Goal: Task Accomplishment & Management: Complete application form

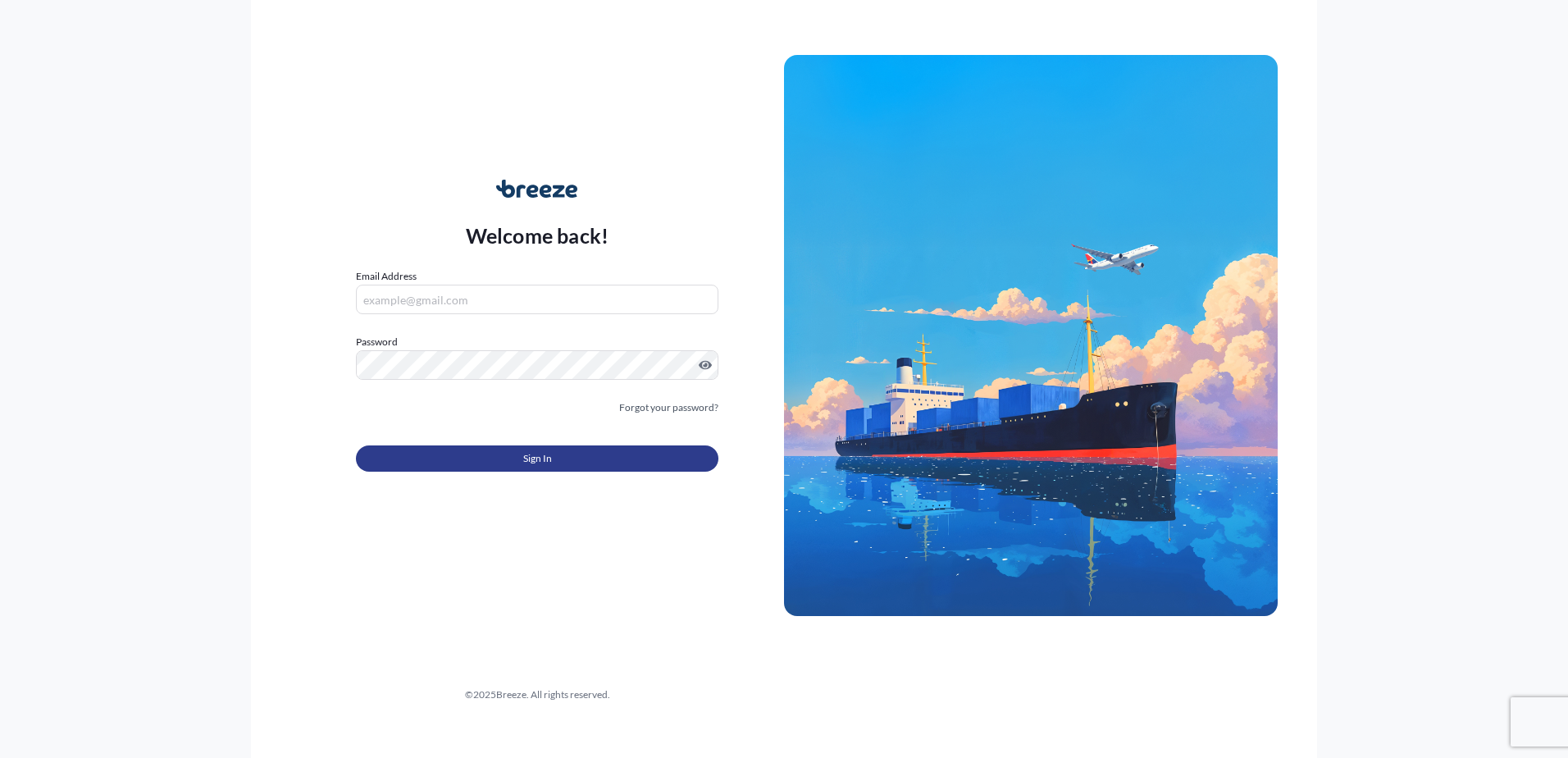
type input "[EMAIL_ADDRESS][DOMAIN_NAME]"
click at [500, 453] on button "Sign In" at bounding box center [537, 459] width 363 height 27
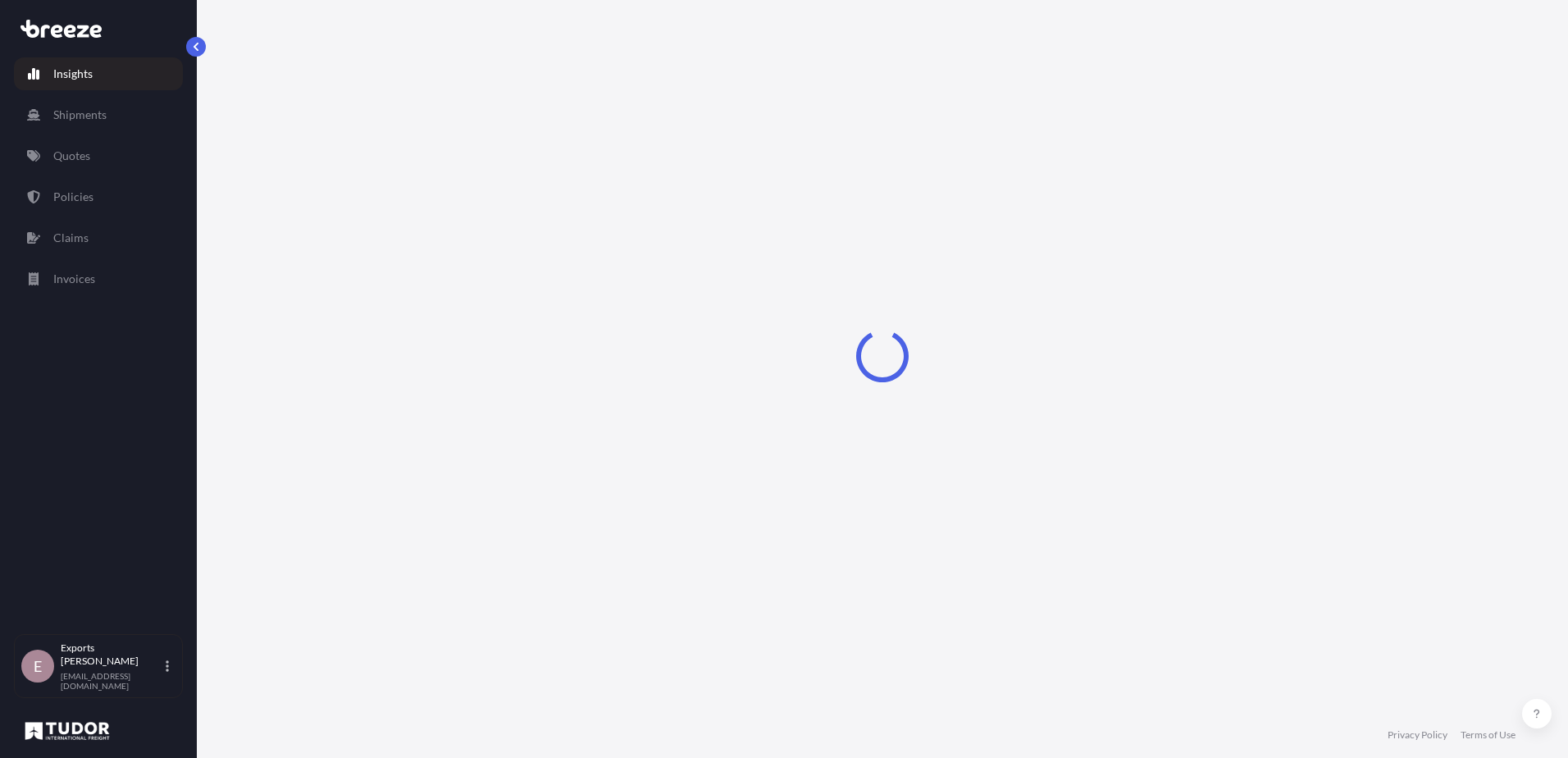
select select "2025"
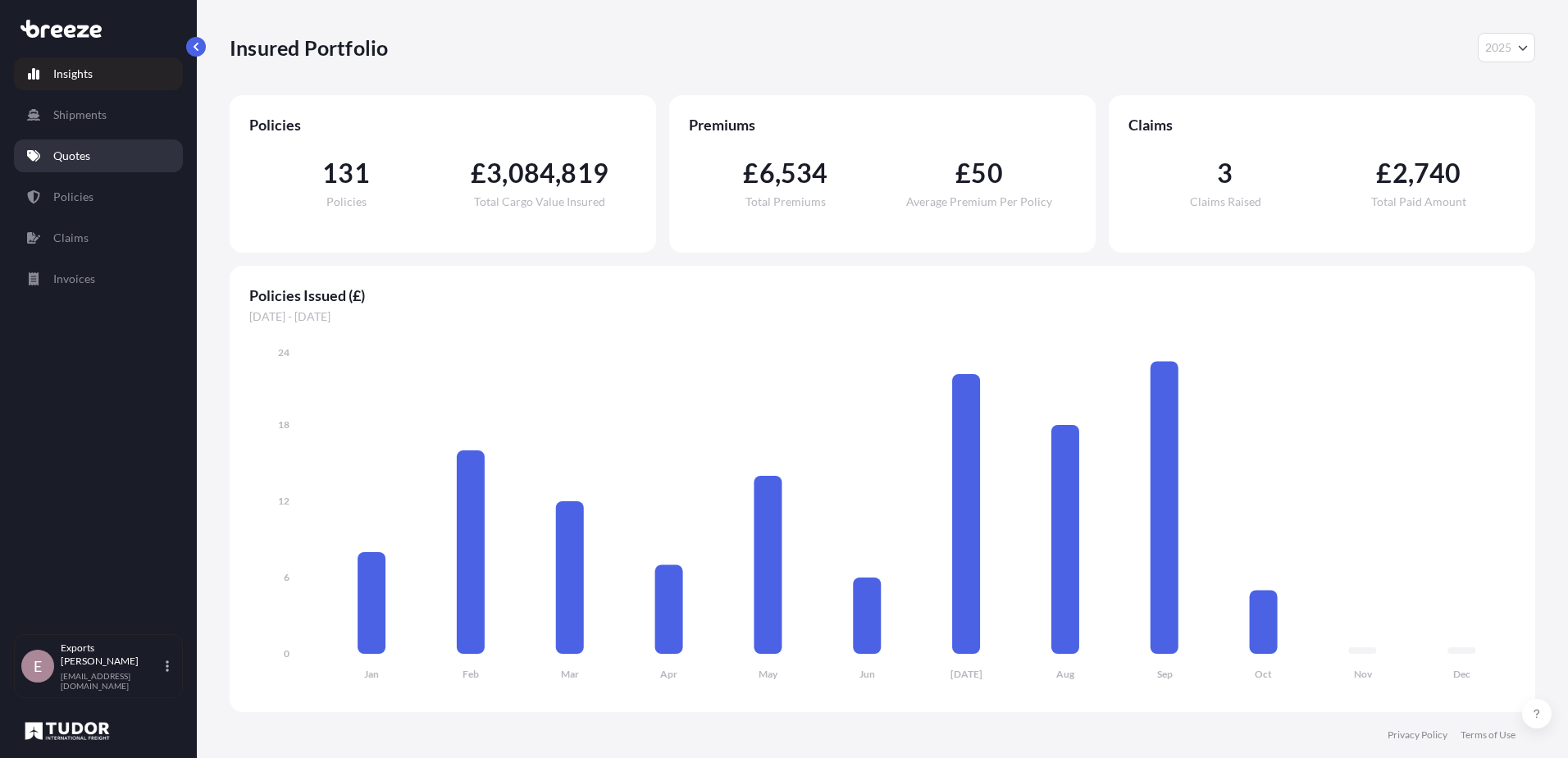
click at [103, 143] on link "Quotes" at bounding box center [99, 156] width 169 height 33
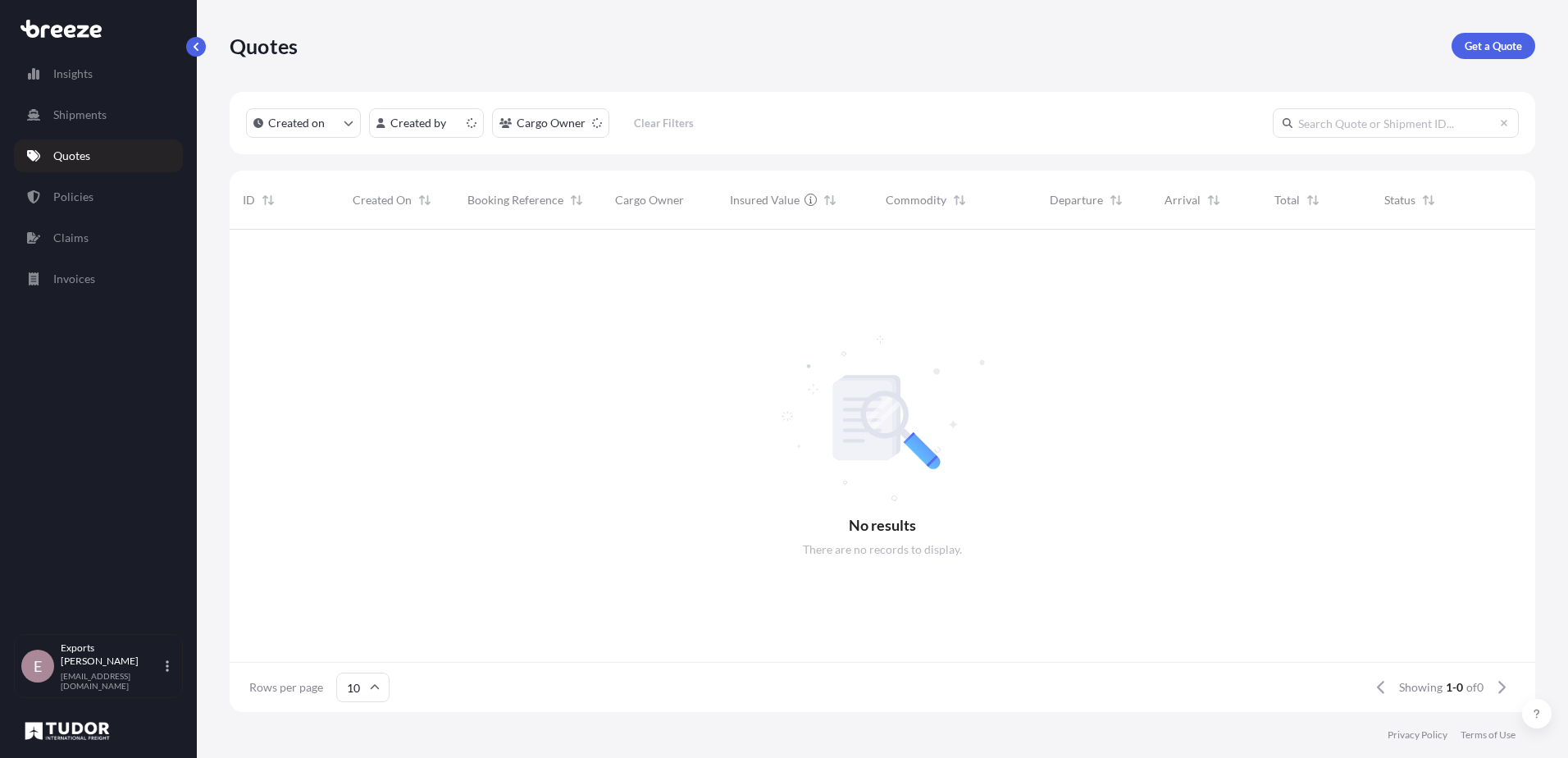
scroll to position [13, 13]
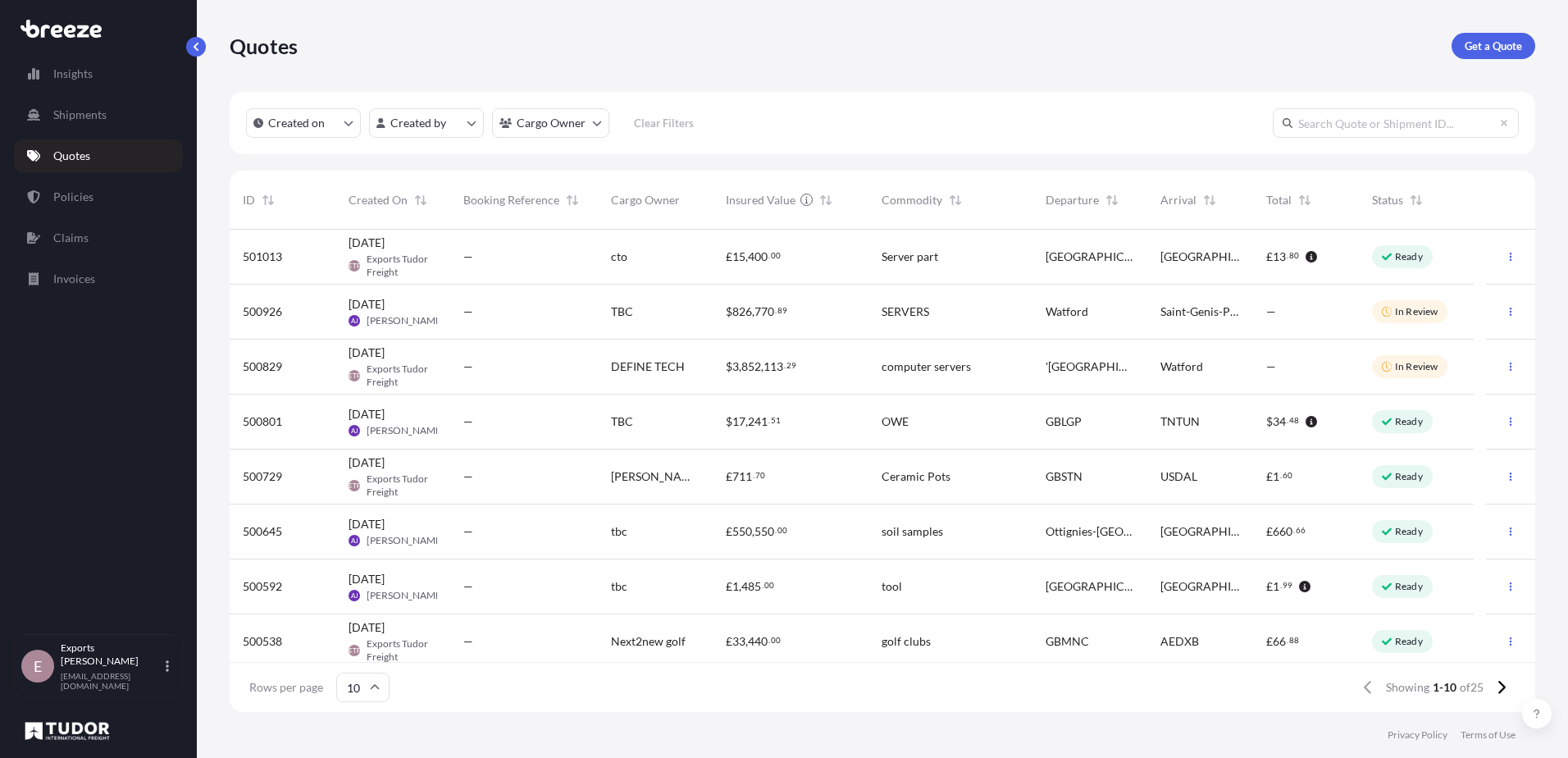
click at [546, 271] on div "—" at bounding box center [524, 257] width 147 height 55
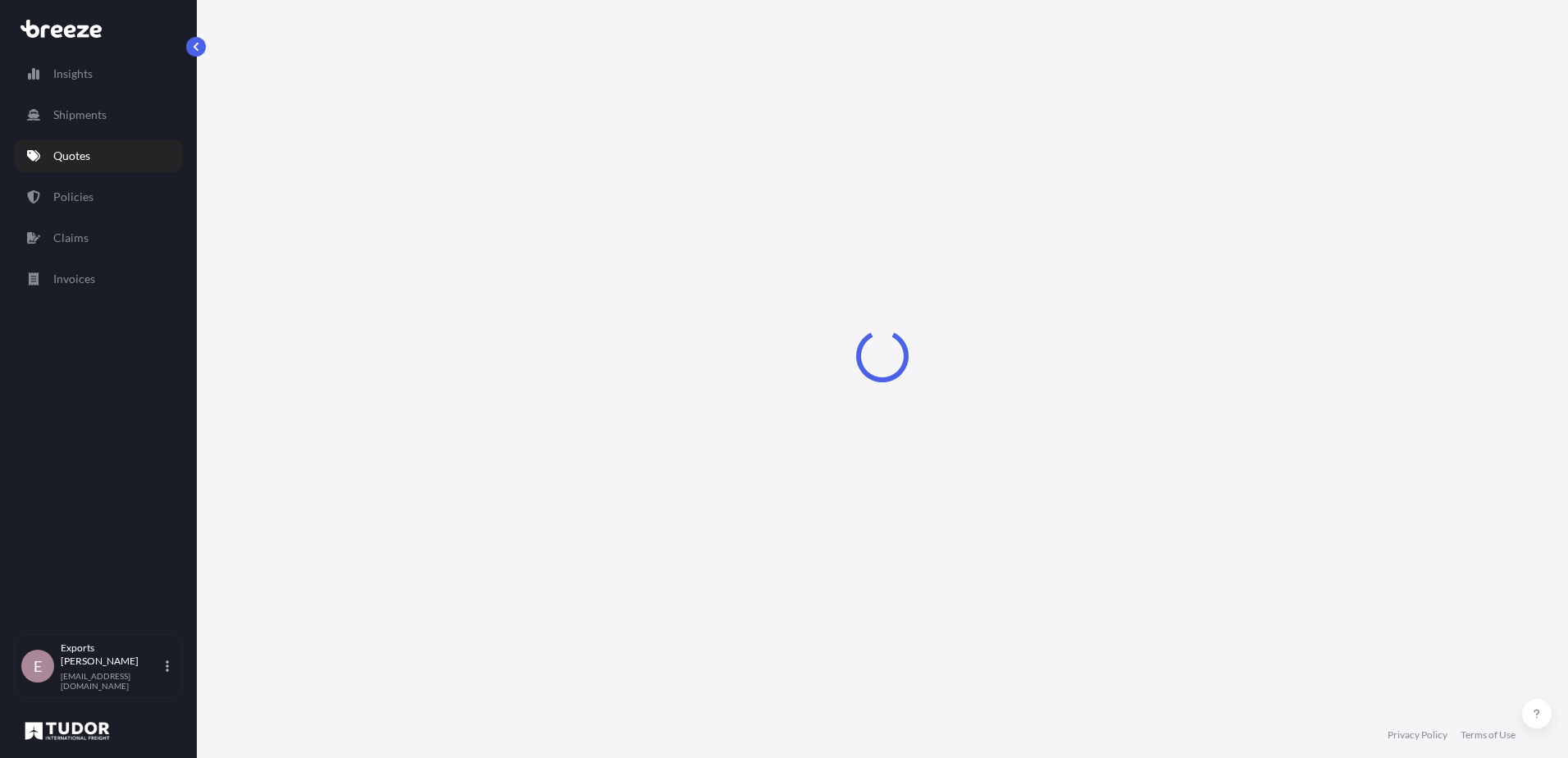
select select "Road"
select select "1"
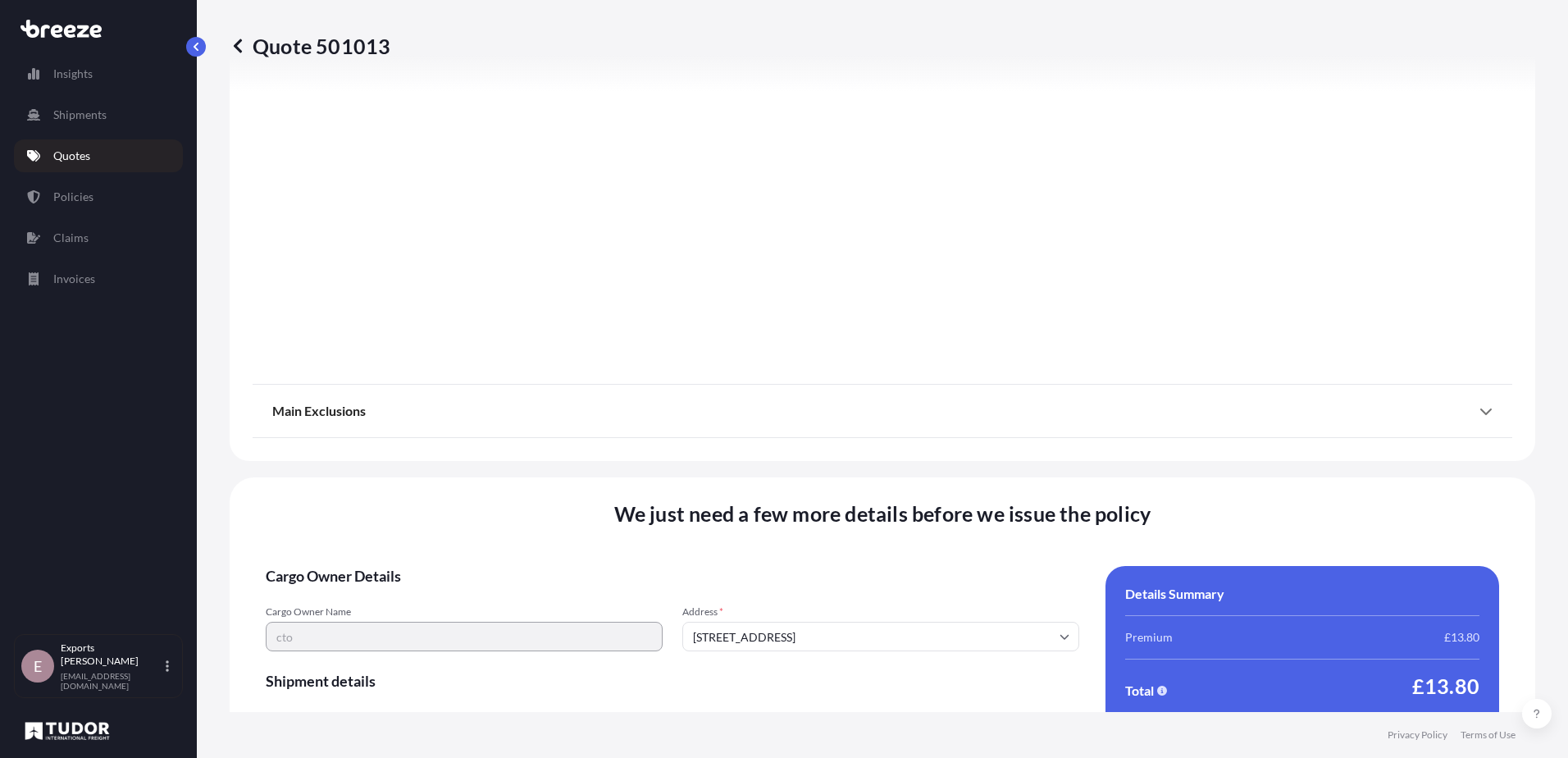
scroll to position [1830, 0]
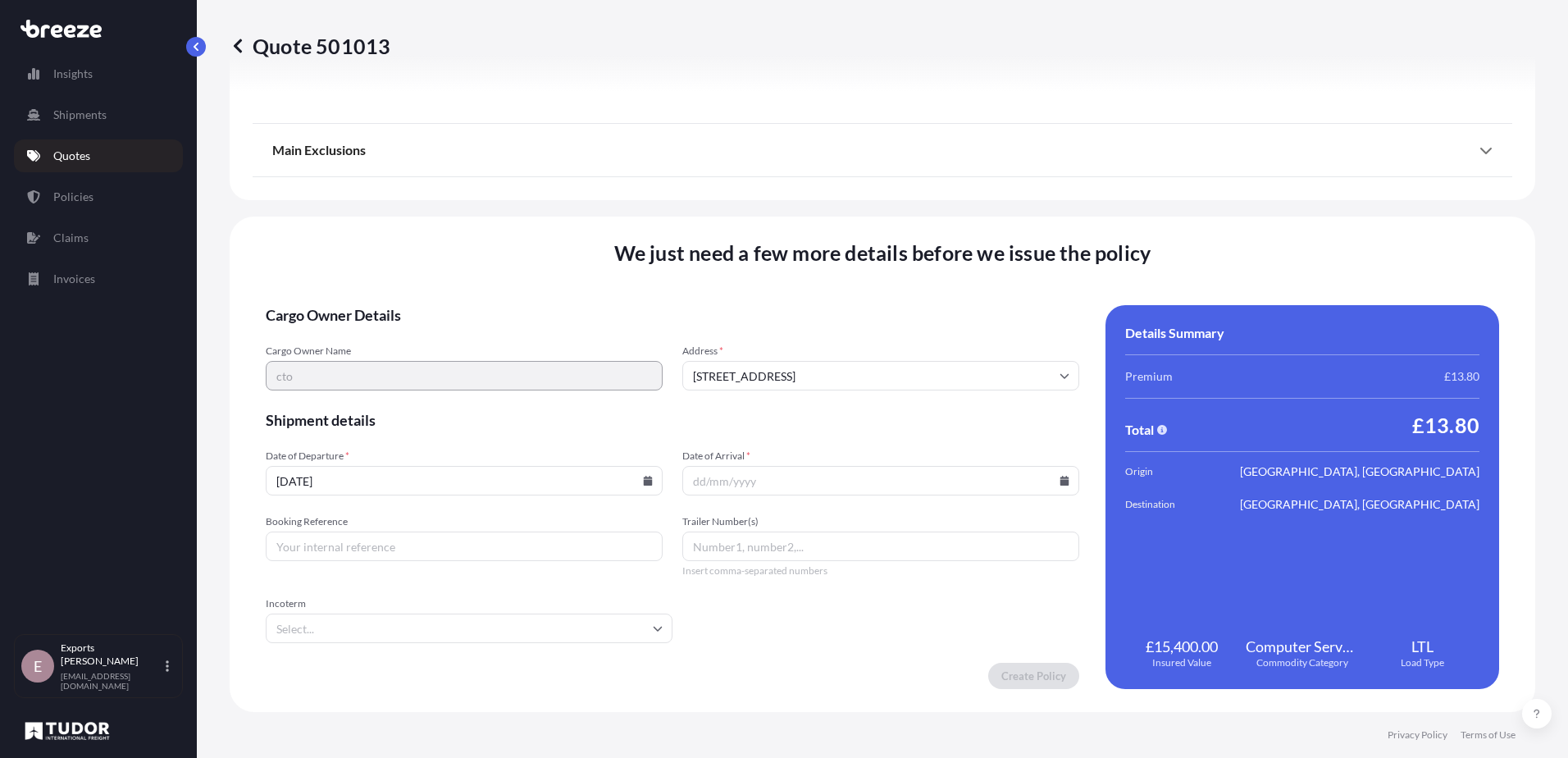
click at [831, 497] on form "Cargo Owner Details Cargo Owner Name cto Address * [GEOGRAPHIC_DATA] Shipment d…" at bounding box center [672, 497] width 814 height 384
click at [845, 483] on input "Date of Arrival *" at bounding box center [880, 481] width 397 height 30
click at [1064, 482] on input "Date of Arrival *" at bounding box center [880, 481] width 397 height 30
click at [1061, 482] on icon at bounding box center [1065, 480] width 9 height 10
click at [904, 308] on button "10" at bounding box center [892, 301] width 26 height 27
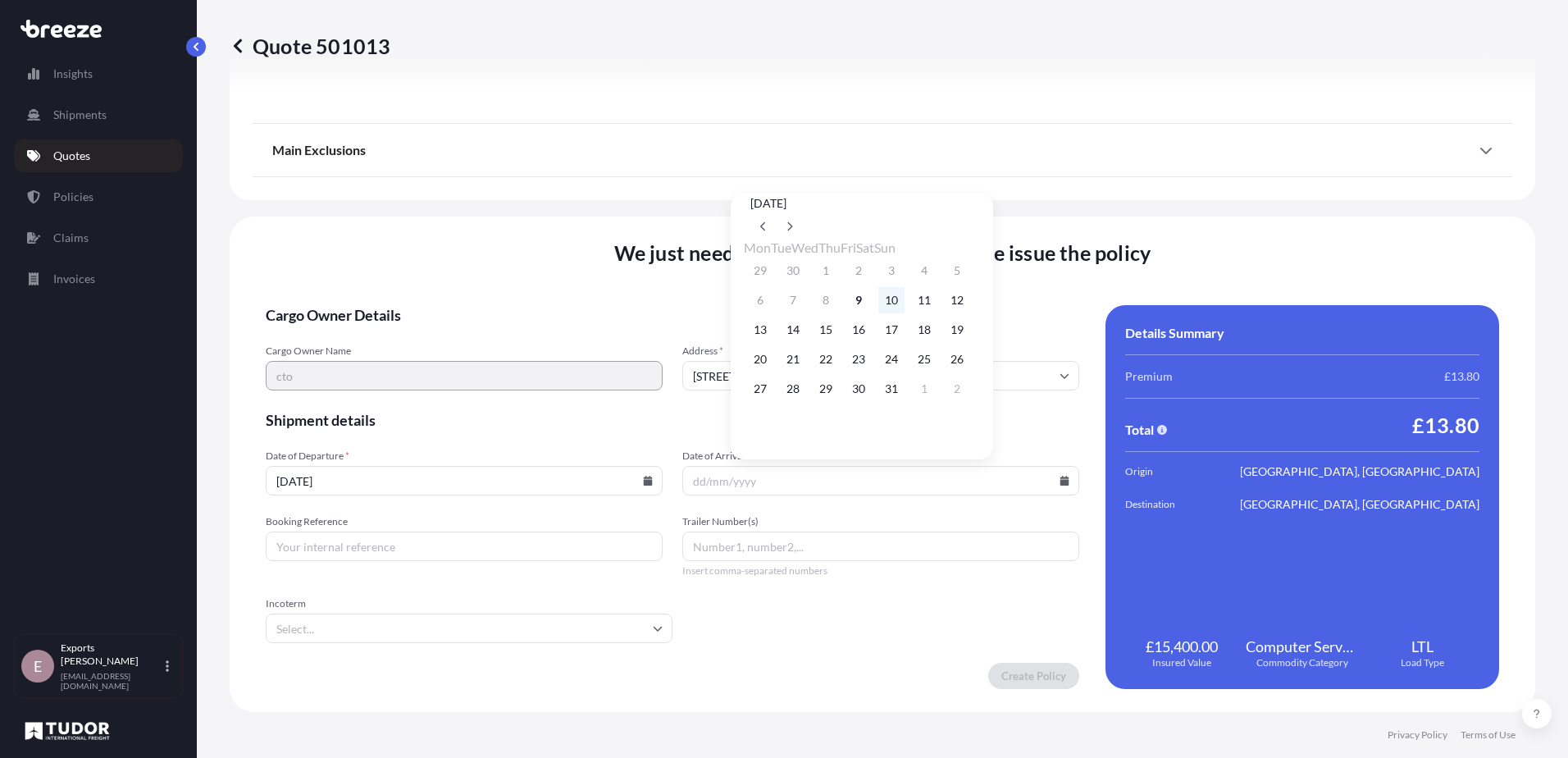
type input "[DATE]"
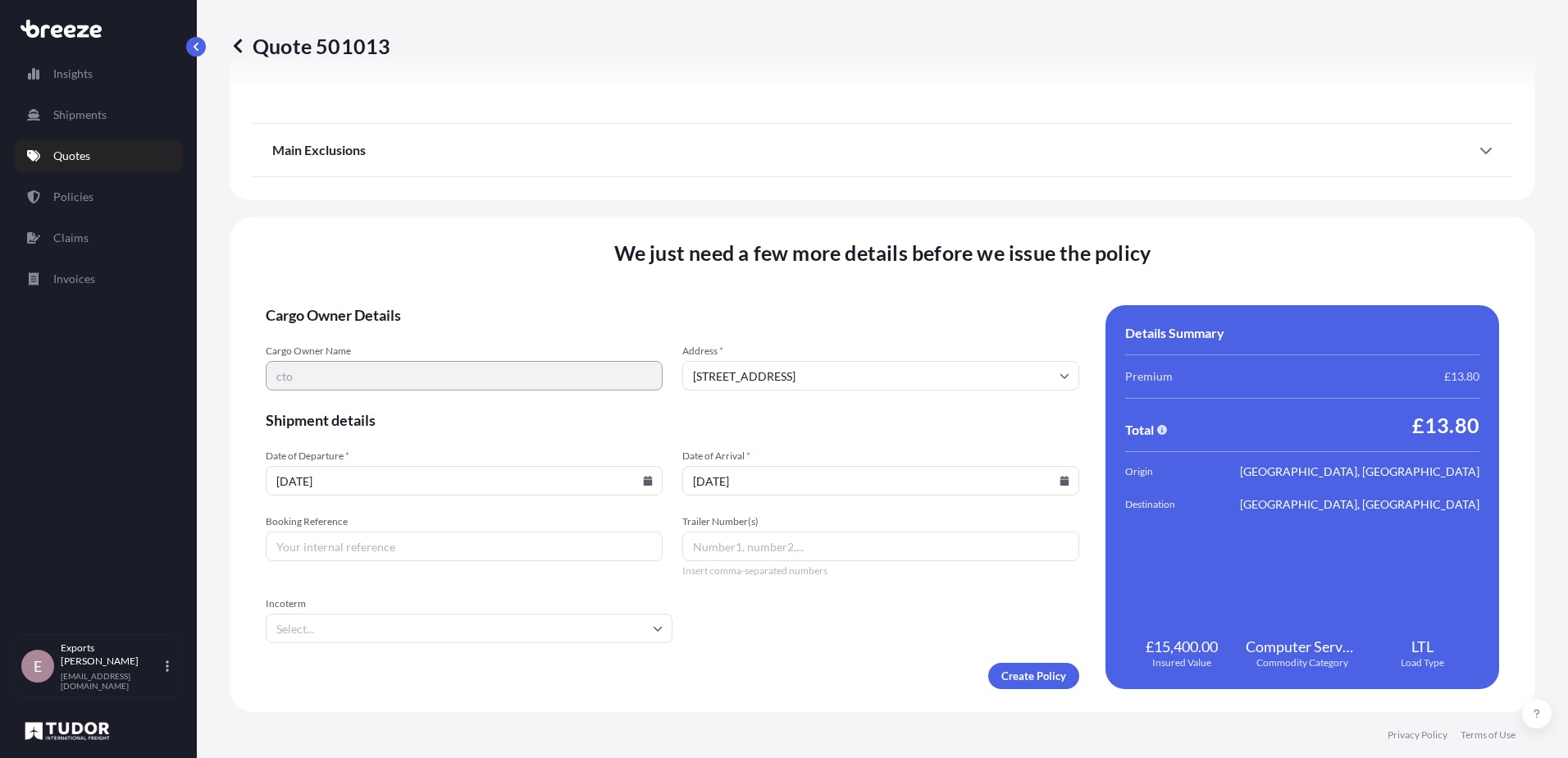
click at [474, 554] on input "Booking Reference" at bounding box center [464, 547] width 397 height 30
type input "177452"
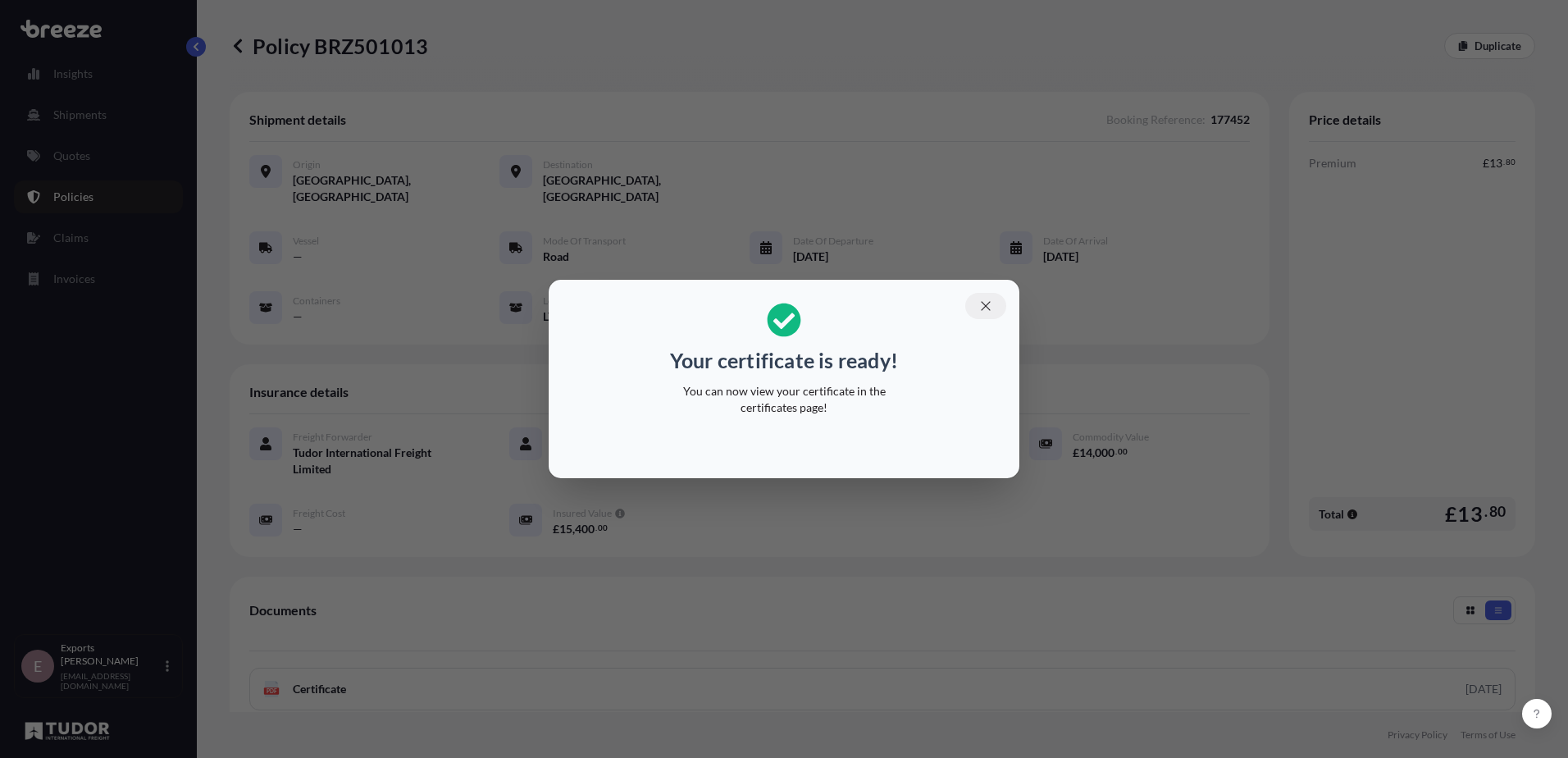
click at [980, 307] on icon "button" at bounding box center [986, 307] width 15 height 15
